Goal: Transaction & Acquisition: Download file/media

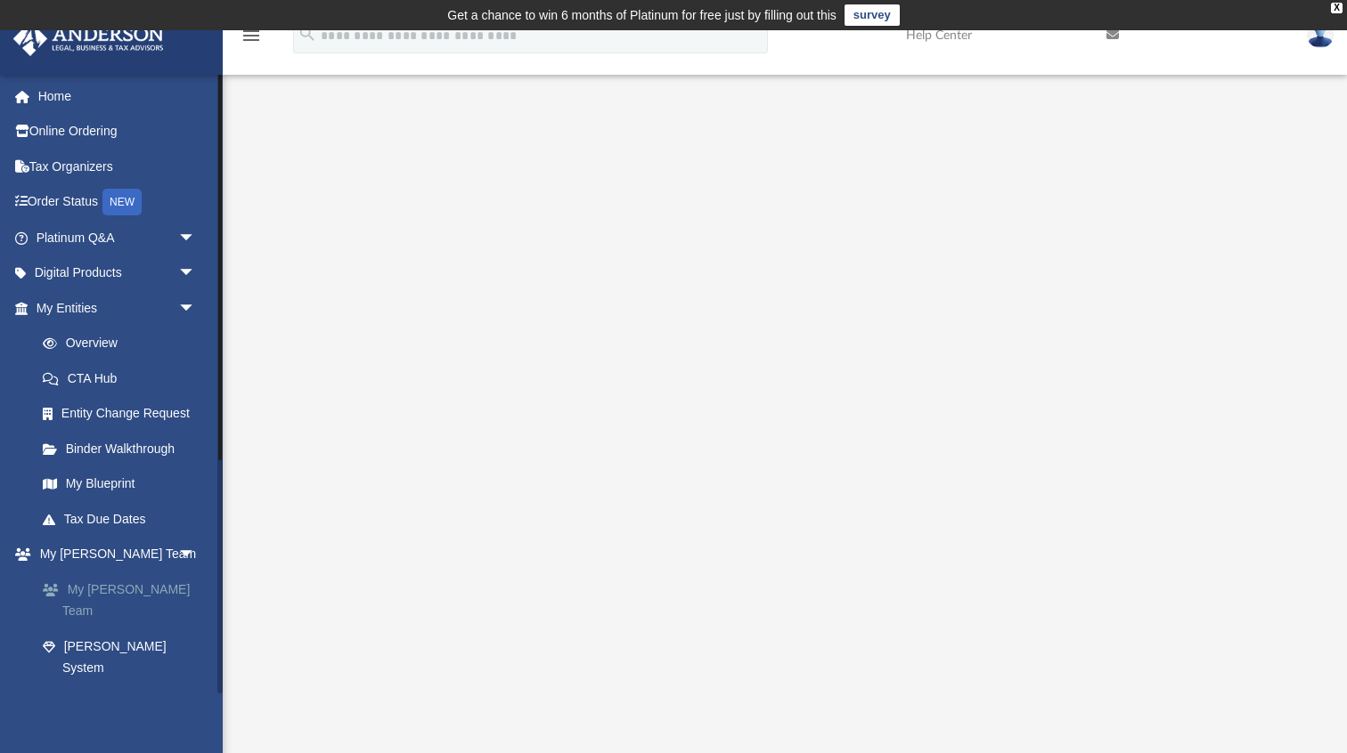
click at [118, 589] on link "My [PERSON_NAME] Team" at bounding box center [124, 600] width 198 height 57
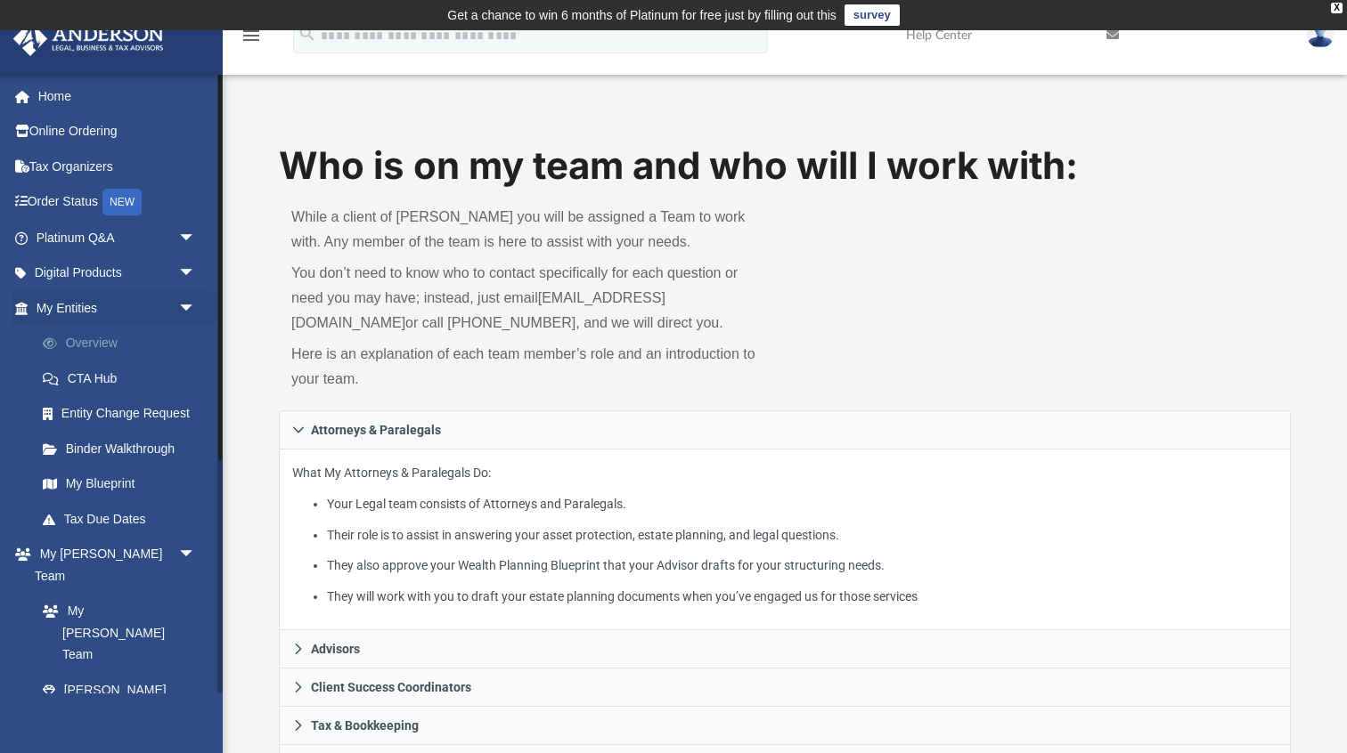
click at [78, 344] on link "Overview" at bounding box center [124, 344] width 198 height 36
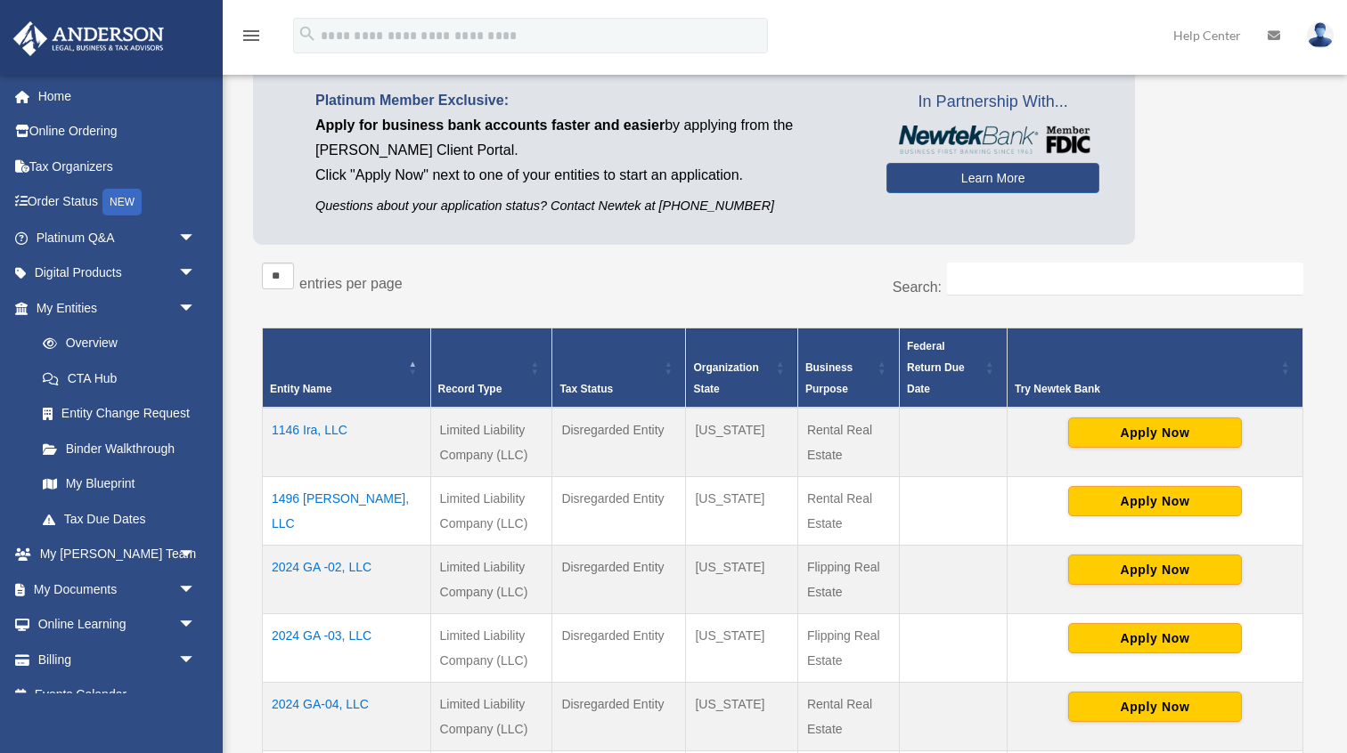
scroll to position [217, 0]
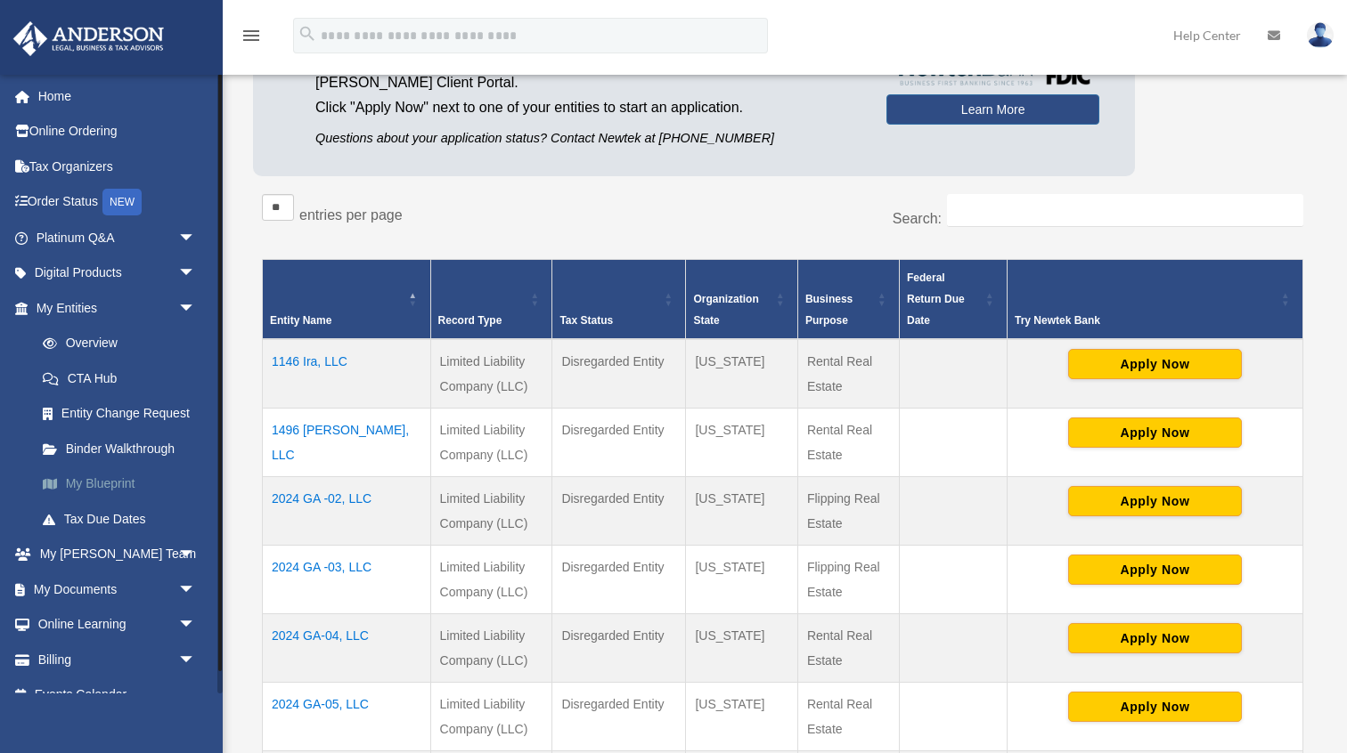
click at [125, 485] on link "My Blueprint" at bounding box center [124, 485] width 198 height 36
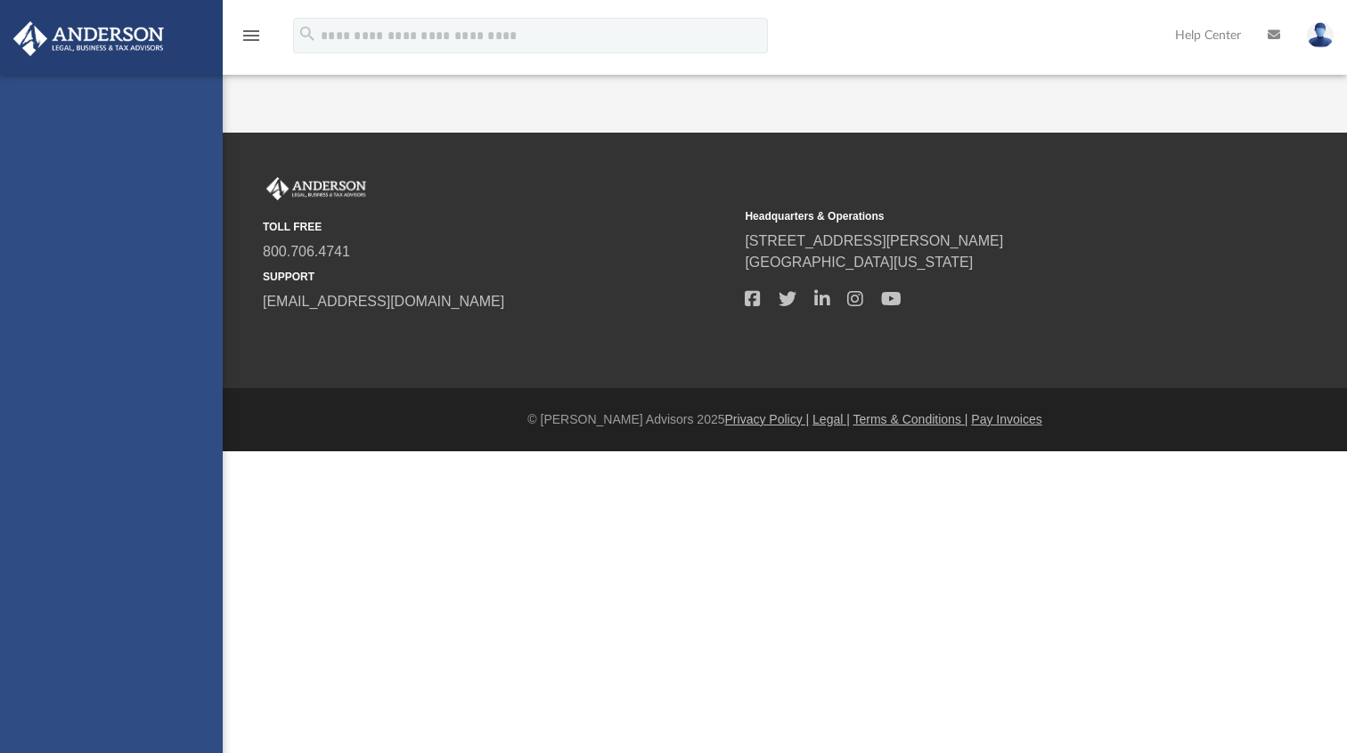
click at [110, 273] on div "[EMAIL_ADDRESS][DOMAIN_NAME] Sign Out [EMAIL_ADDRESS][DOMAIN_NAME] Home Online …" at bounding box center [111, 451] width 223 height 753
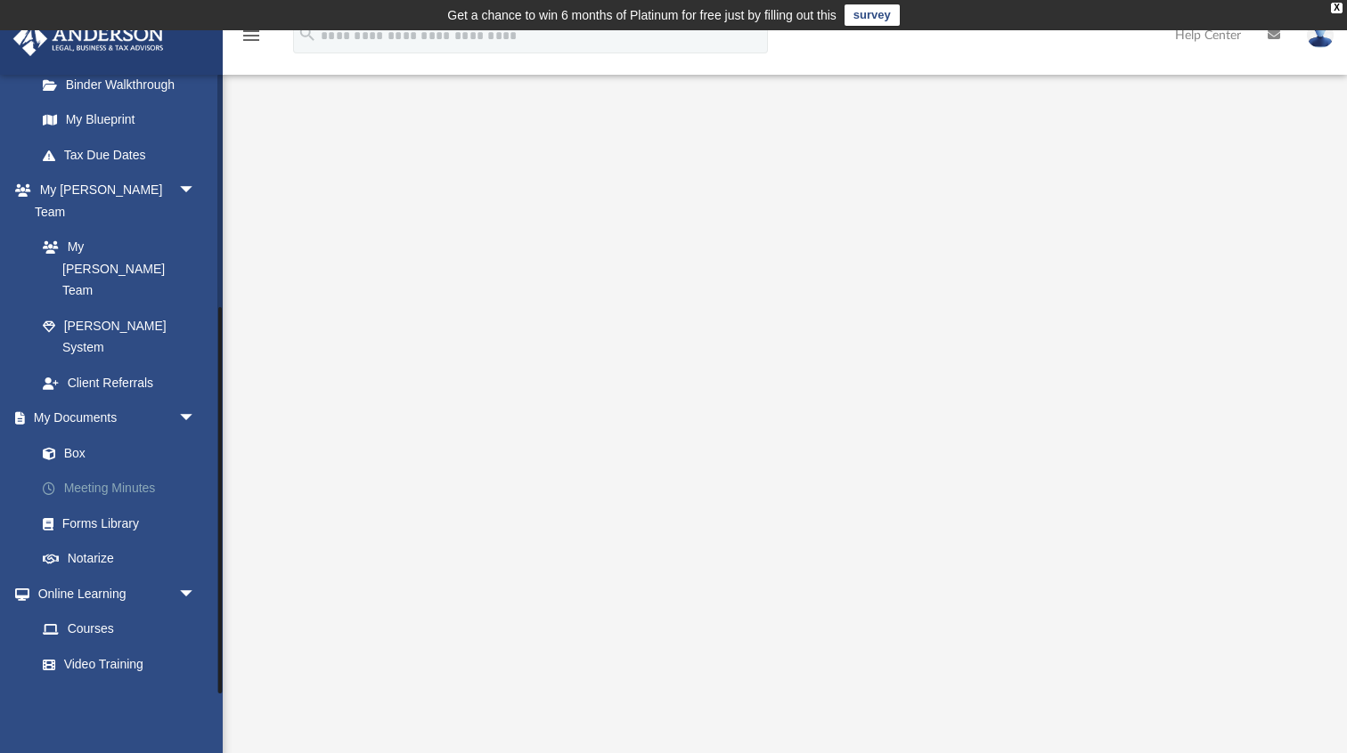
scroll to position [375, 0]
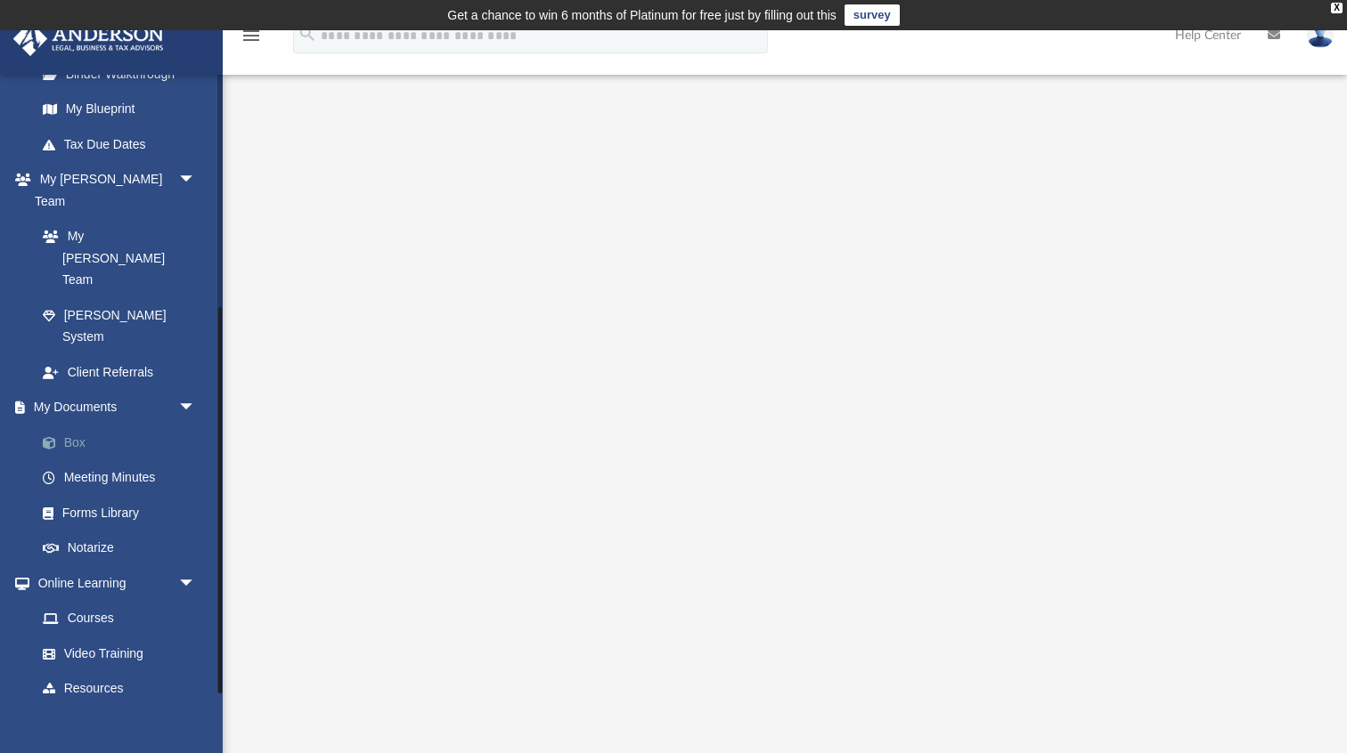
click at [83, 425] on link "Box" at bounding box center [124, 443] width 198 height 36
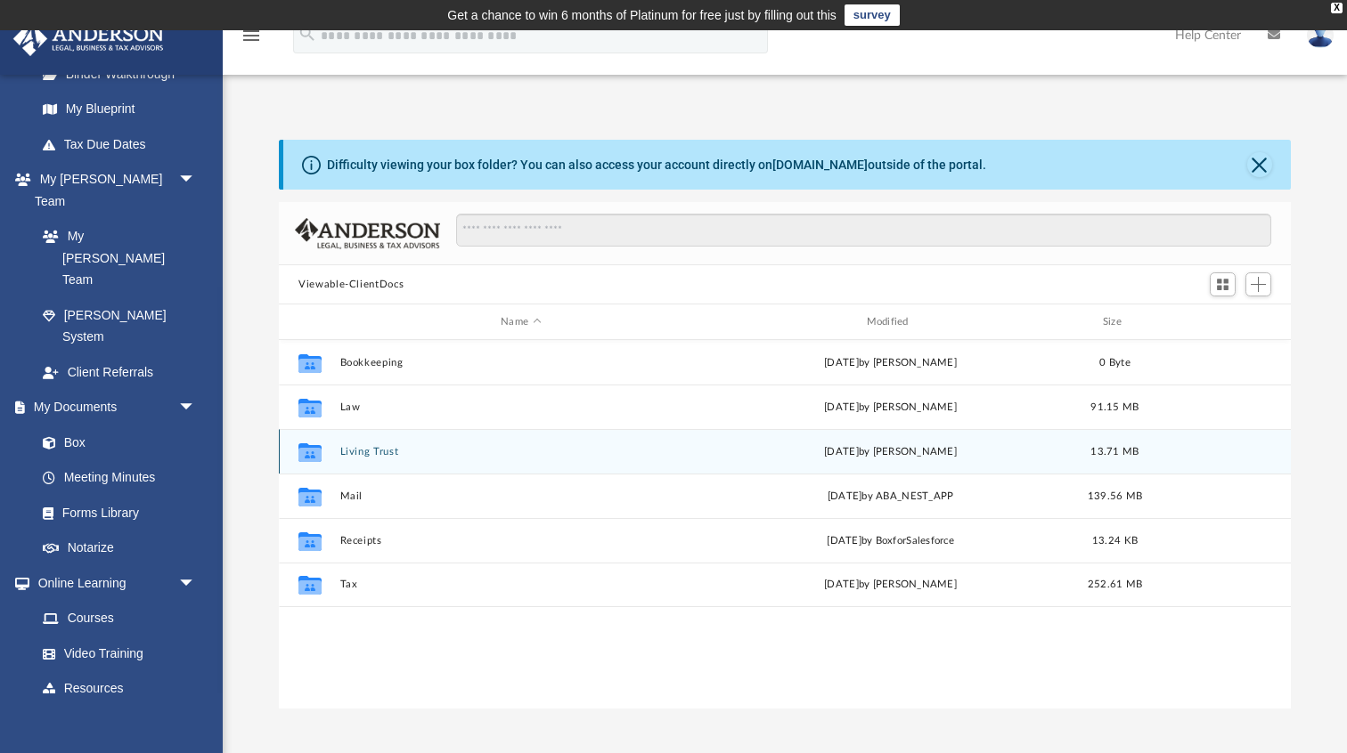
scroll to position [404, 1011]
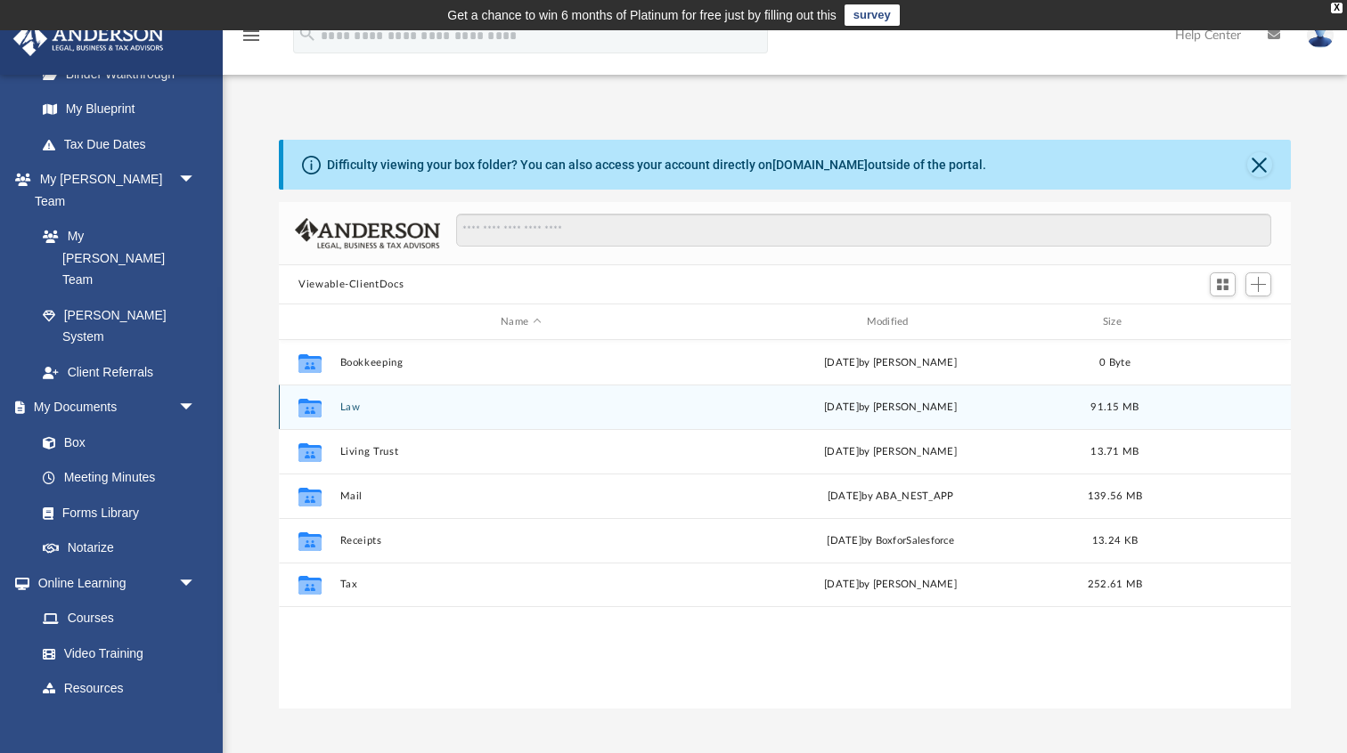
click at [350, 410] on button "Law" at bounding box center [521, 408] width 362 height 12
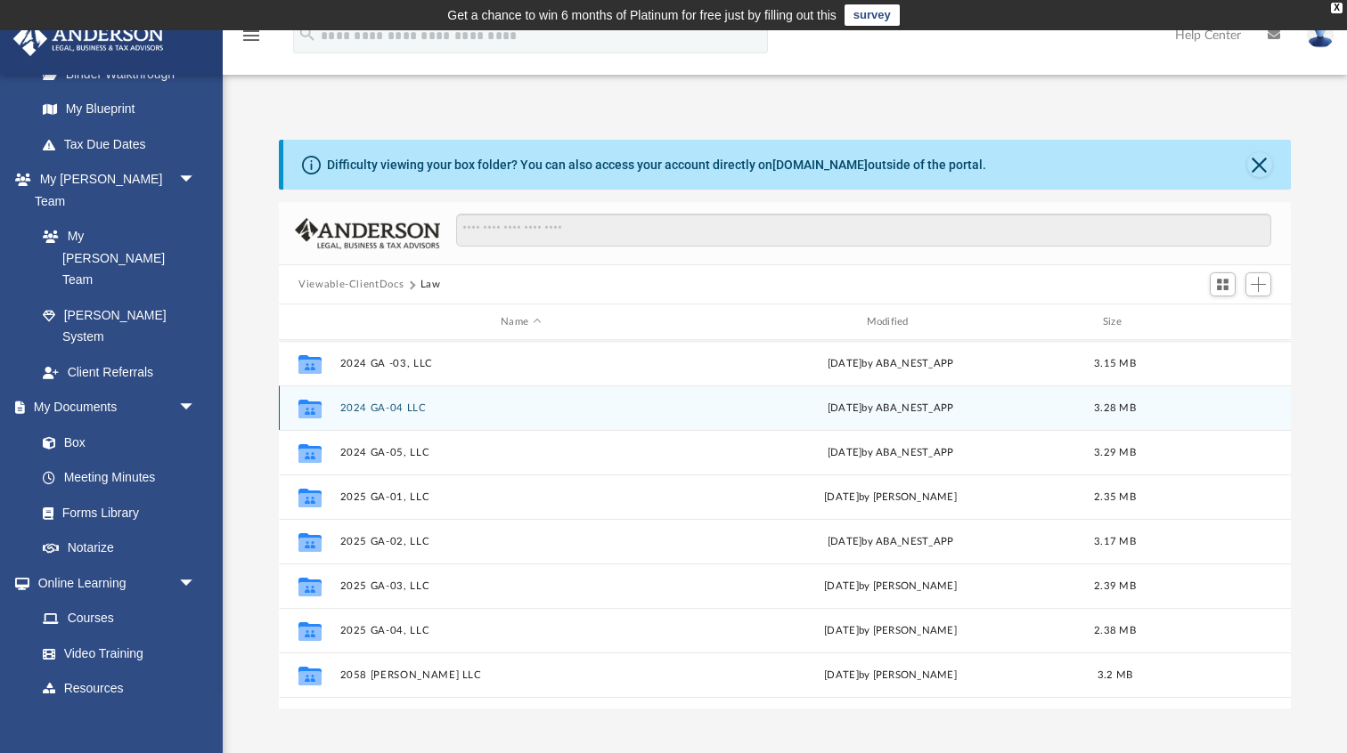
scroll to position [208, 0]
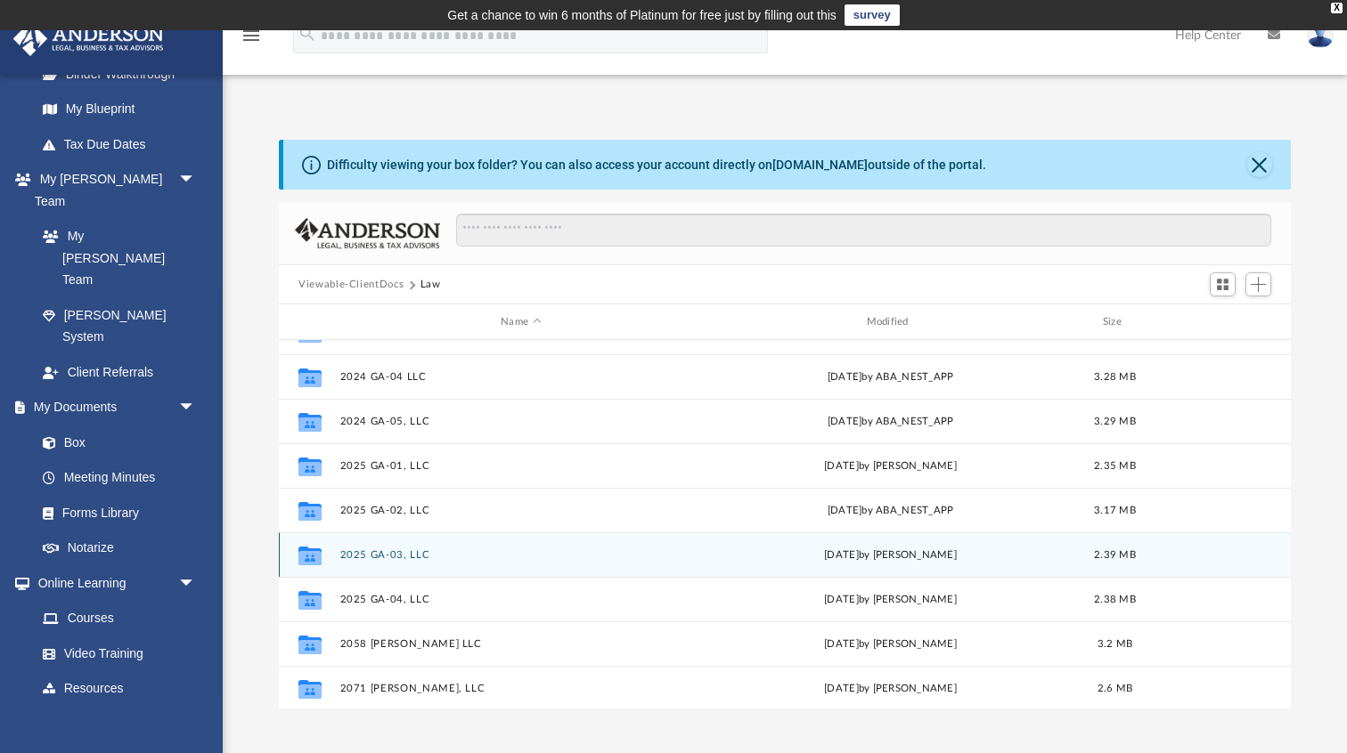
click at [392, 550] on button "2025 GA-03, LLC" at bounding box center [521, 556] width 362 height 12
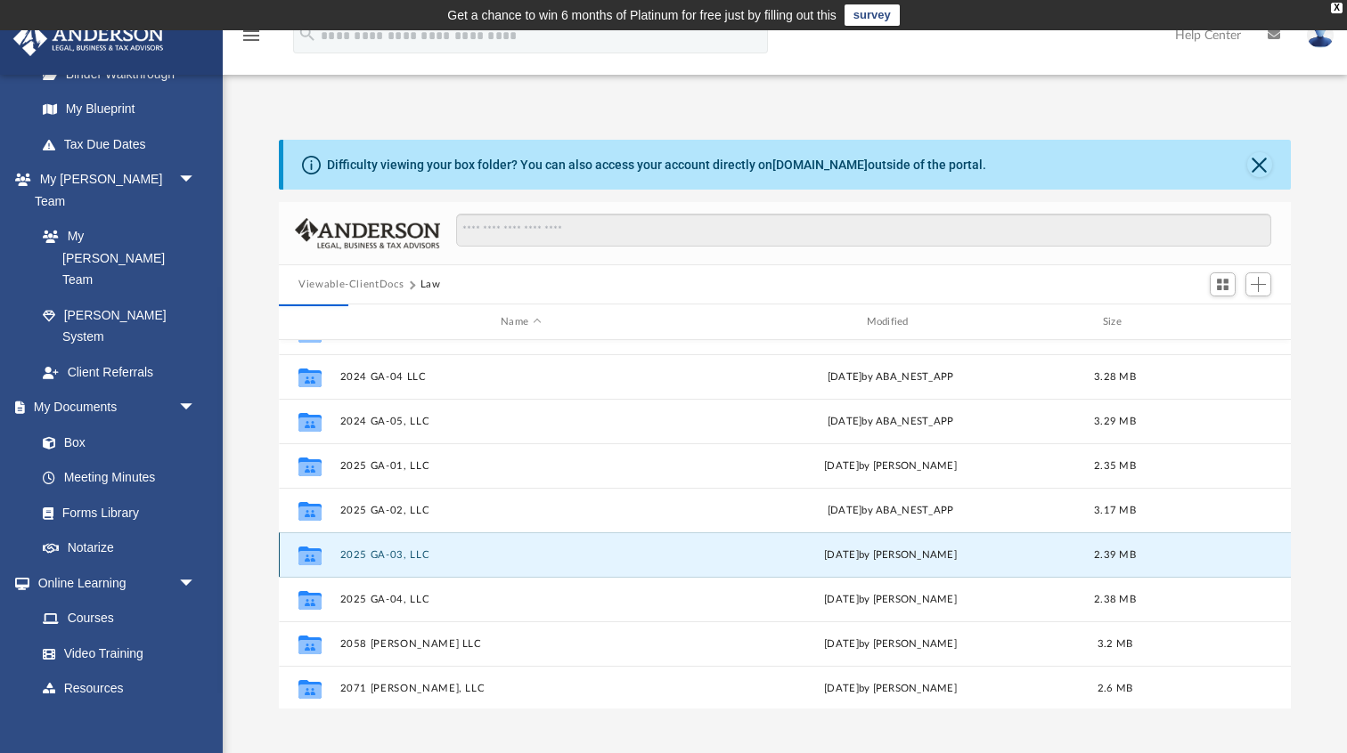
click at [394, 556] on button "2025 GA-03, LLC" at bounding box center [521, 556] width 362 height 12
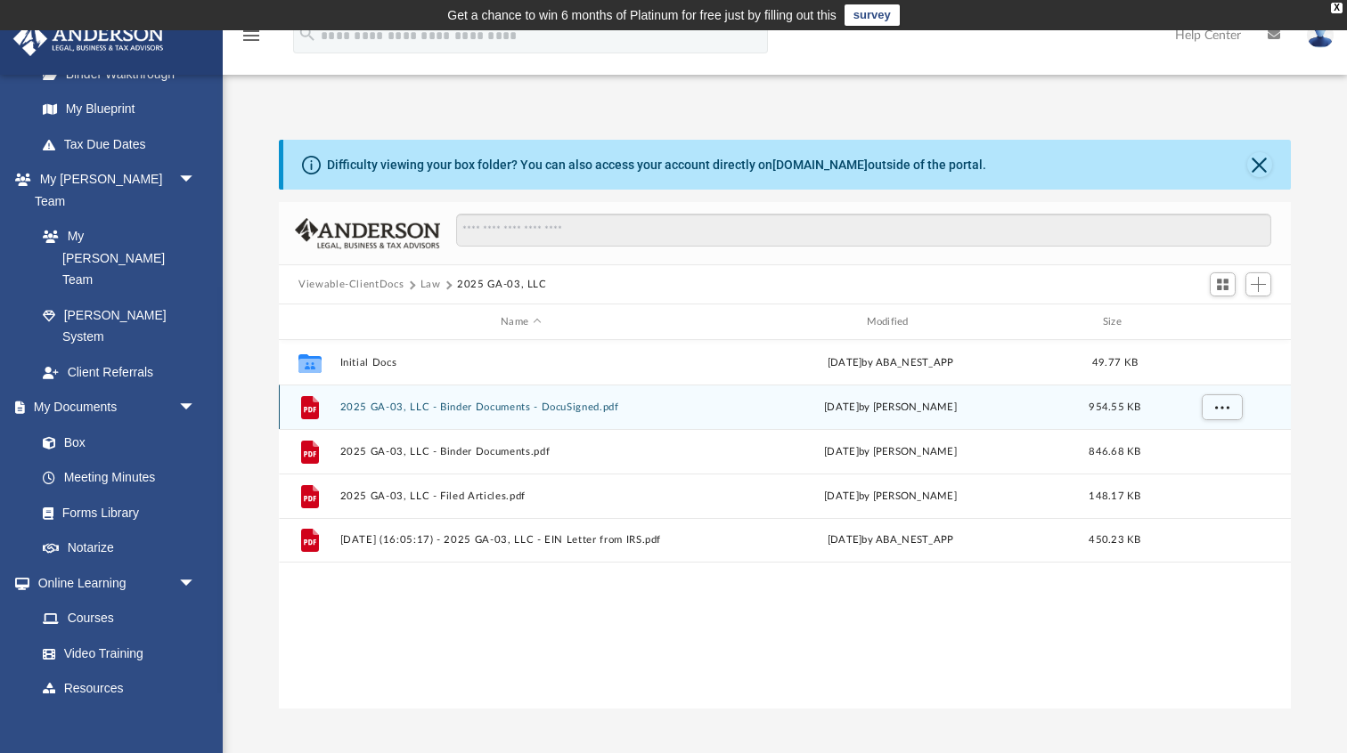
click at [465, 403] on button "2025 GA-03, LLC - Binder Documents - DocuSigned.pdf" at bounding box center [521, 408] width 362 height 12
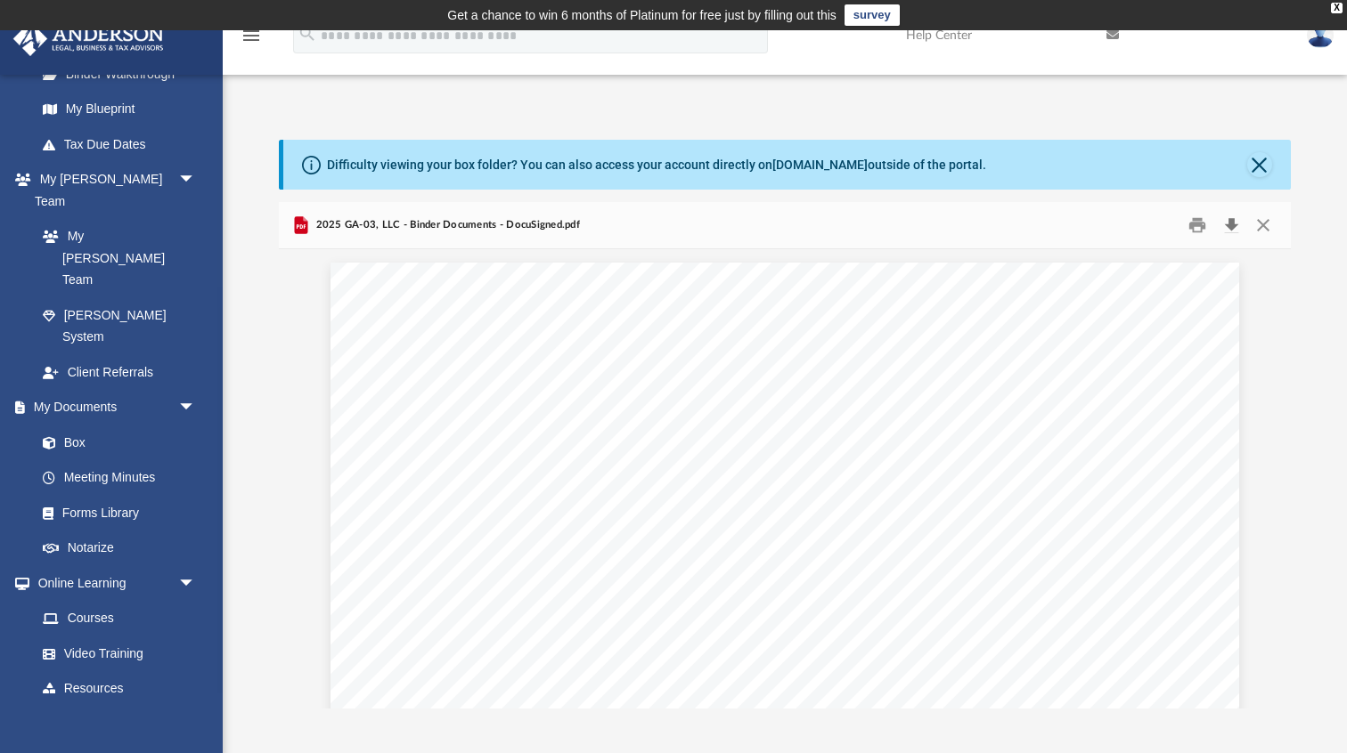
click at [1226, 229] on button "Download" at bounding box center [1231, 226] width 32 height 28
